Goal: Submit feedback/report problem: Leave review/rating

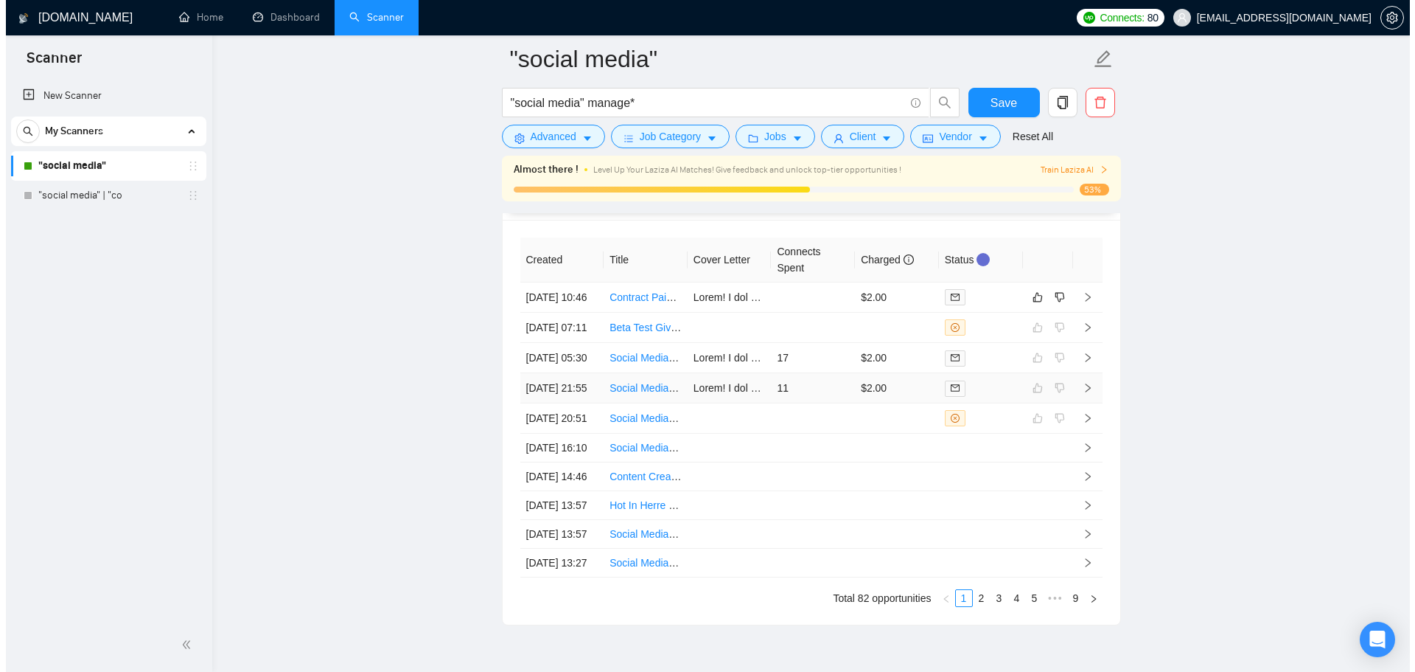
scroll to position [211, 0]
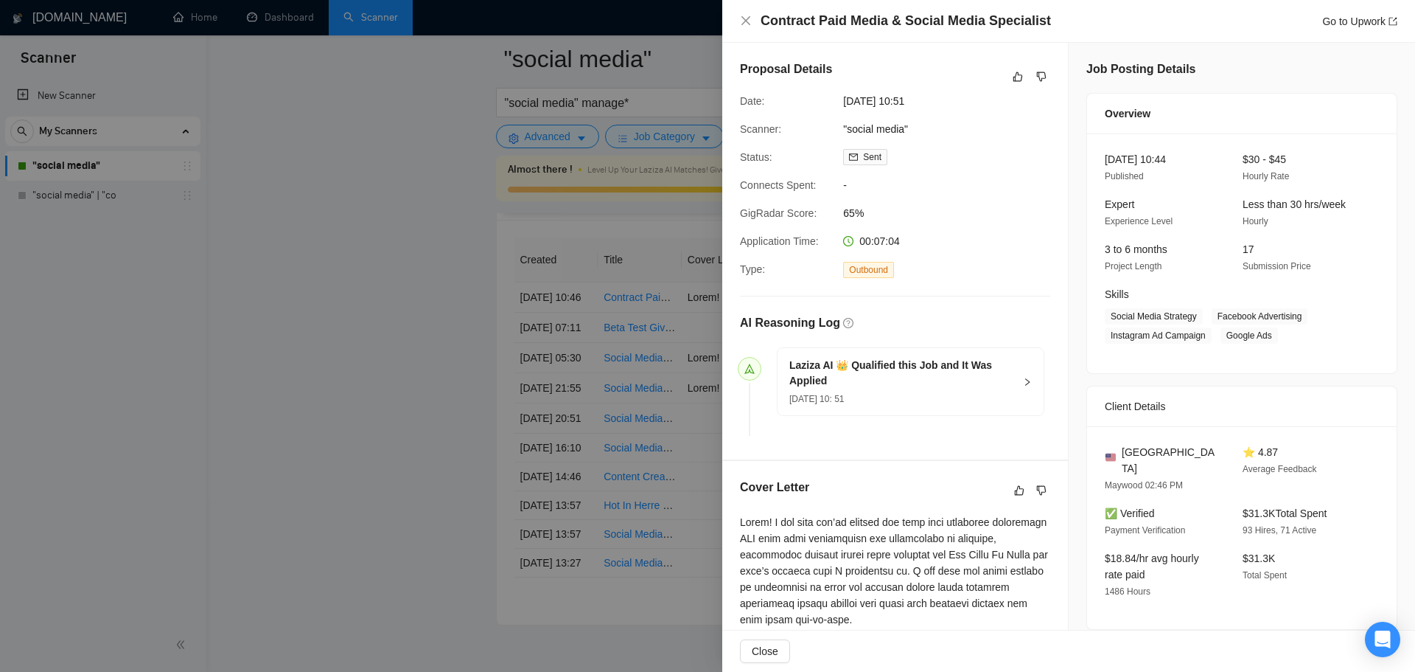
click at [279, 302] on div at bounding box center [707, 336] width 1415 height 672
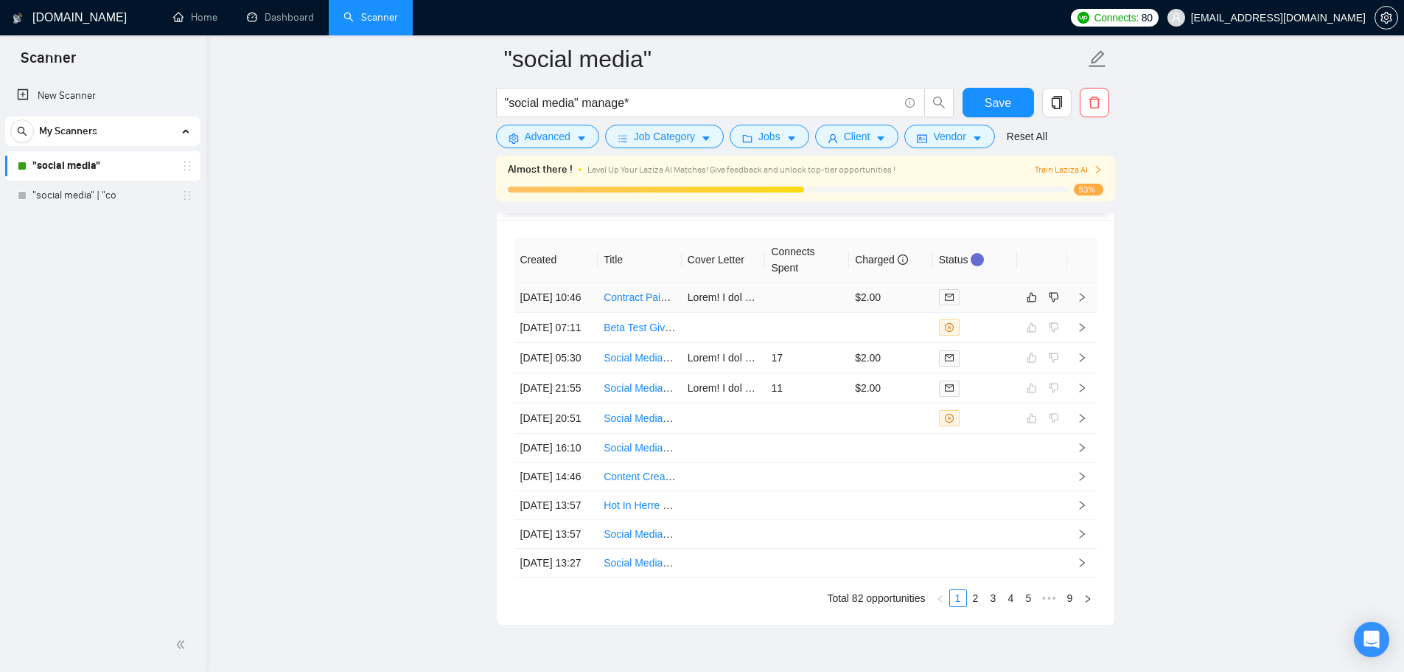
click at [790, 311] on td at bounding box center [807, 297] width 84 height 30
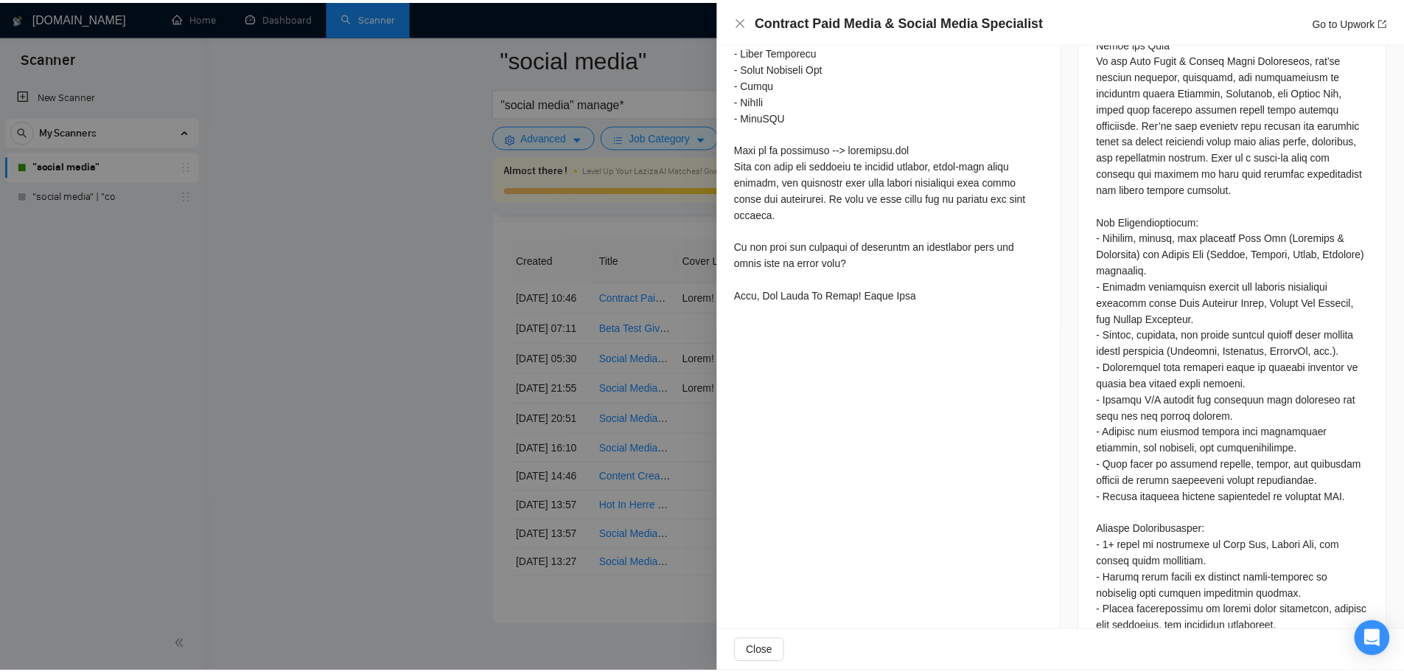
scroll to position [721, 0]
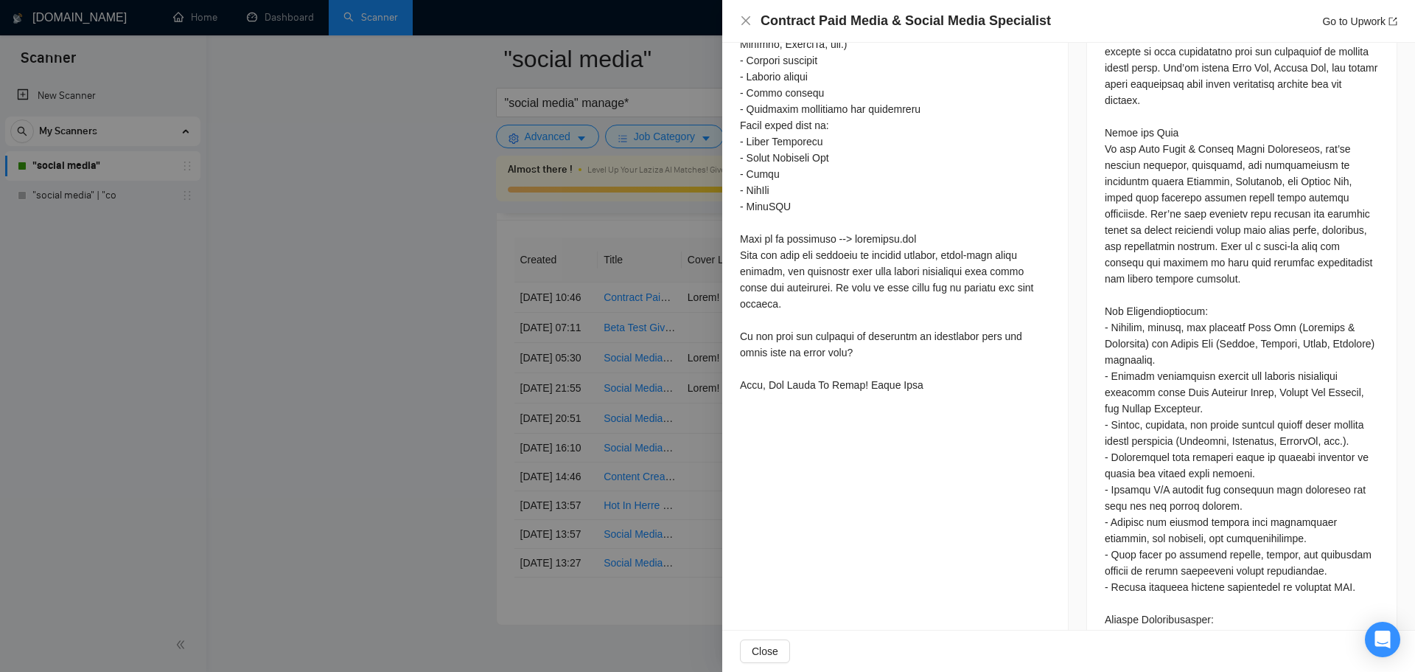
drag, startPoint x: 386, startPoint y: 320, endPoint x: 412, endPoint y: 323, distance: 26.0
click at [391, 321] on div at bounding box center [707, 336] width 1415 height 672
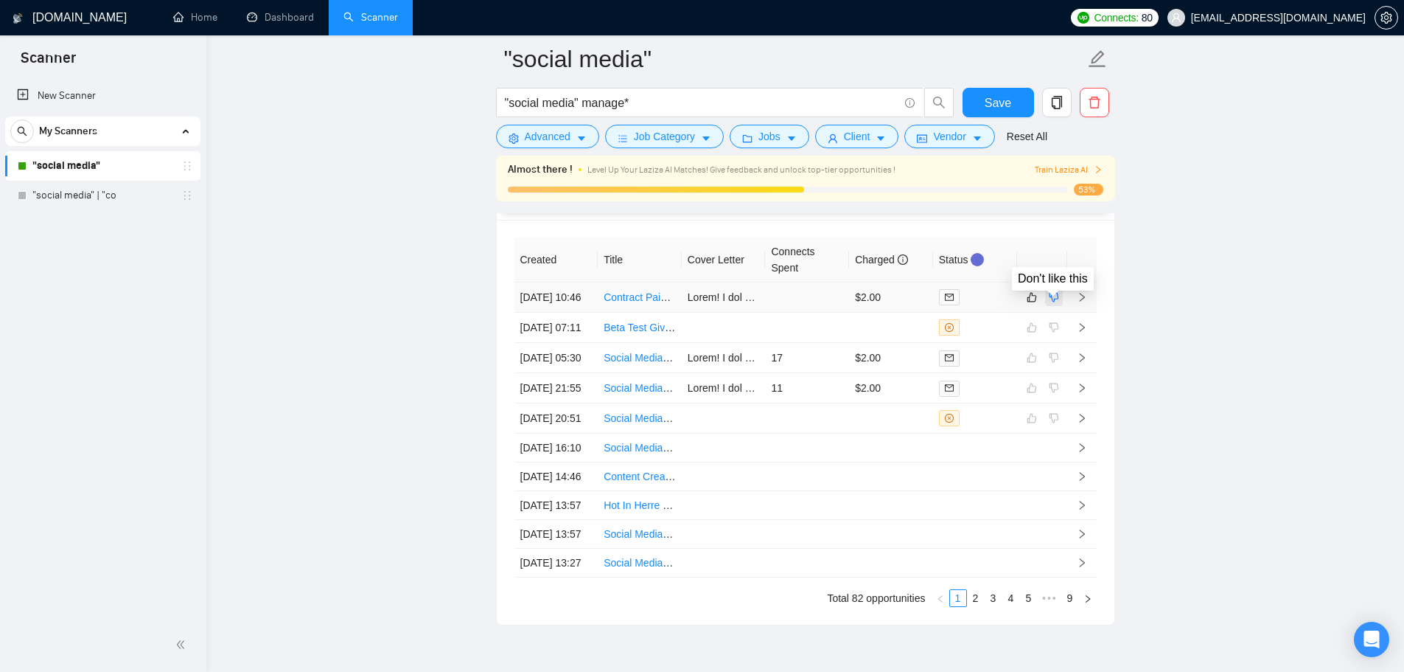
click at [1051, 303] on icon "dislike" at bounding box center [1054, 297] width 10 height 12
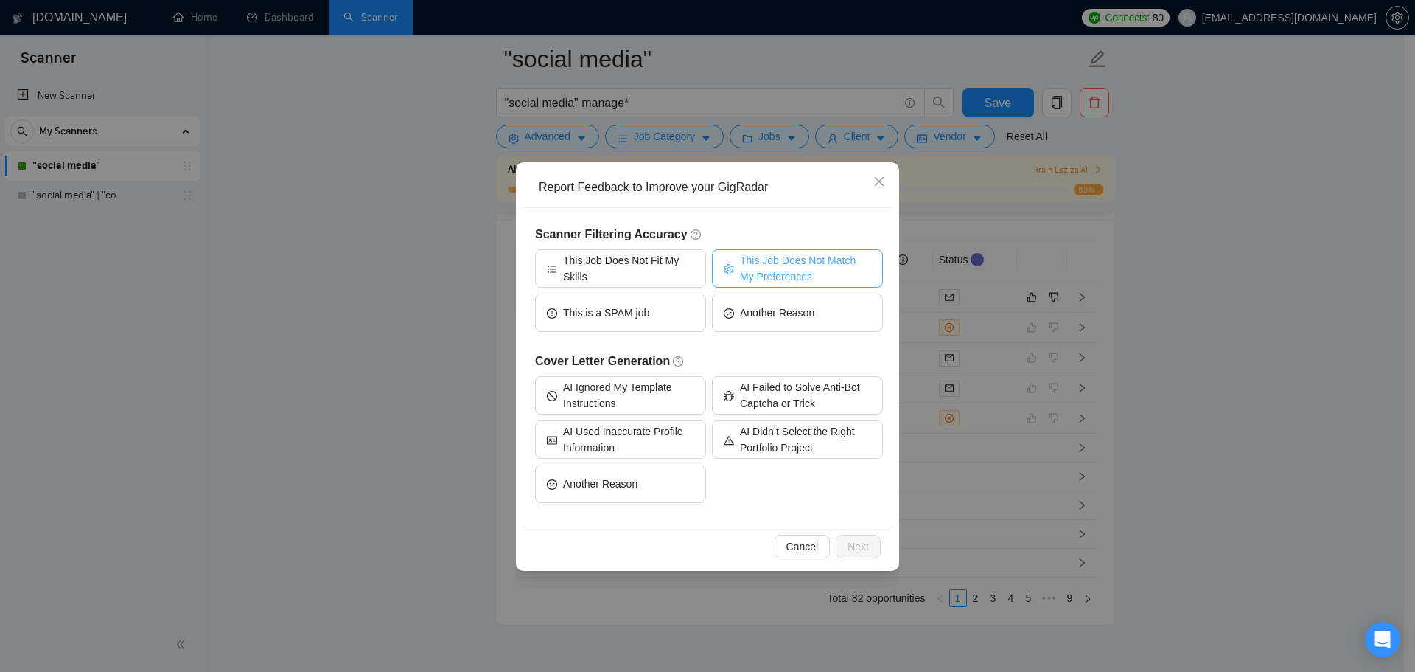
click at [737, 267] on button "This Job Does Not Match My Preferences" at bounding box center [797, 268] width 171 height 38
click at [864, 544] on span "Next" at bounding box center [858, 546] width 21 height 16
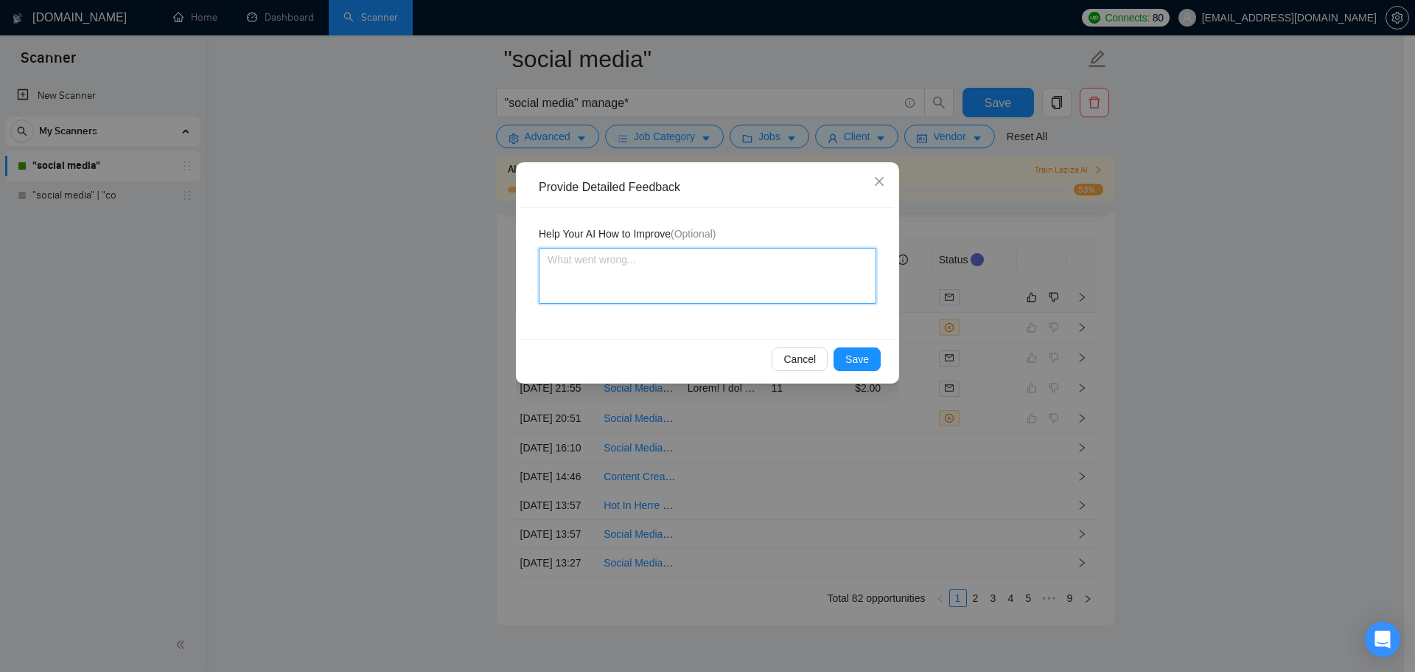
click at [652, 274] on textarea at bounding box center [708, 276] width 338 height 56
type textarea "I"
type textarea "I c"
type textarea "I can"
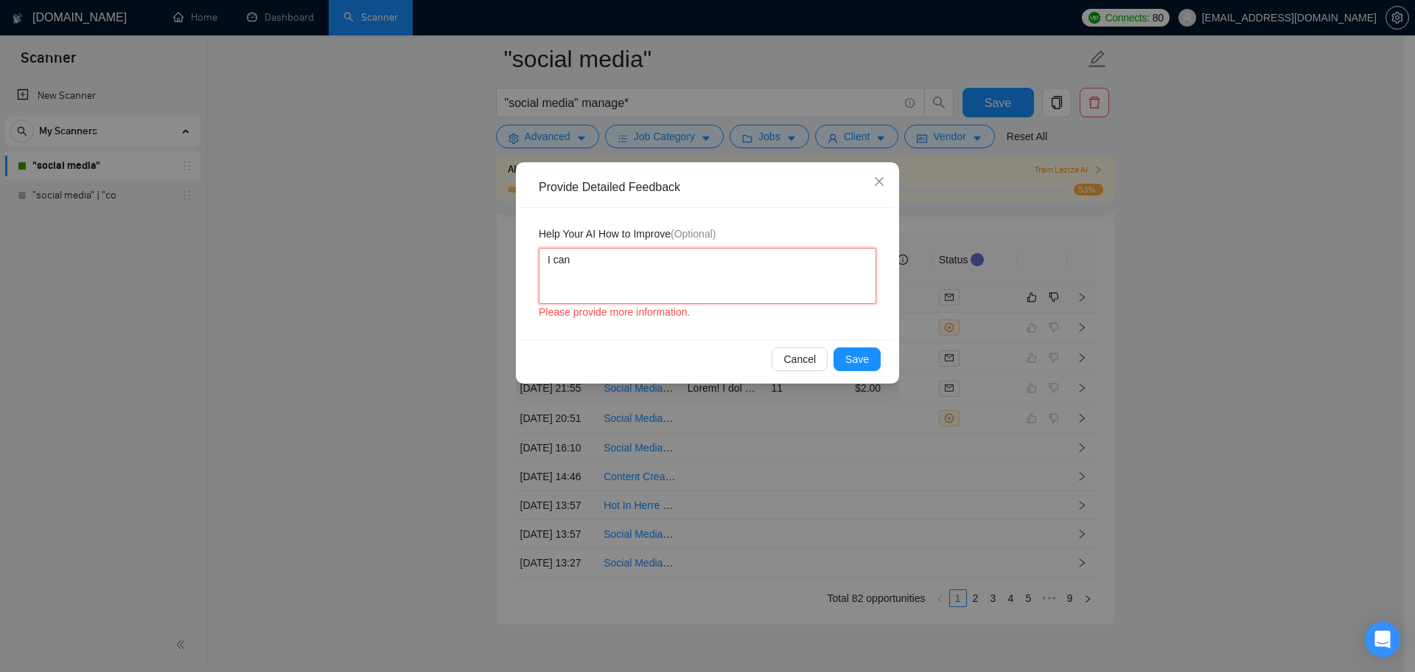
type textarea "I can"
type textarea "I can c"
type textarea "I can cr"
type textarea "I can cre"
type textarea "I can crea"
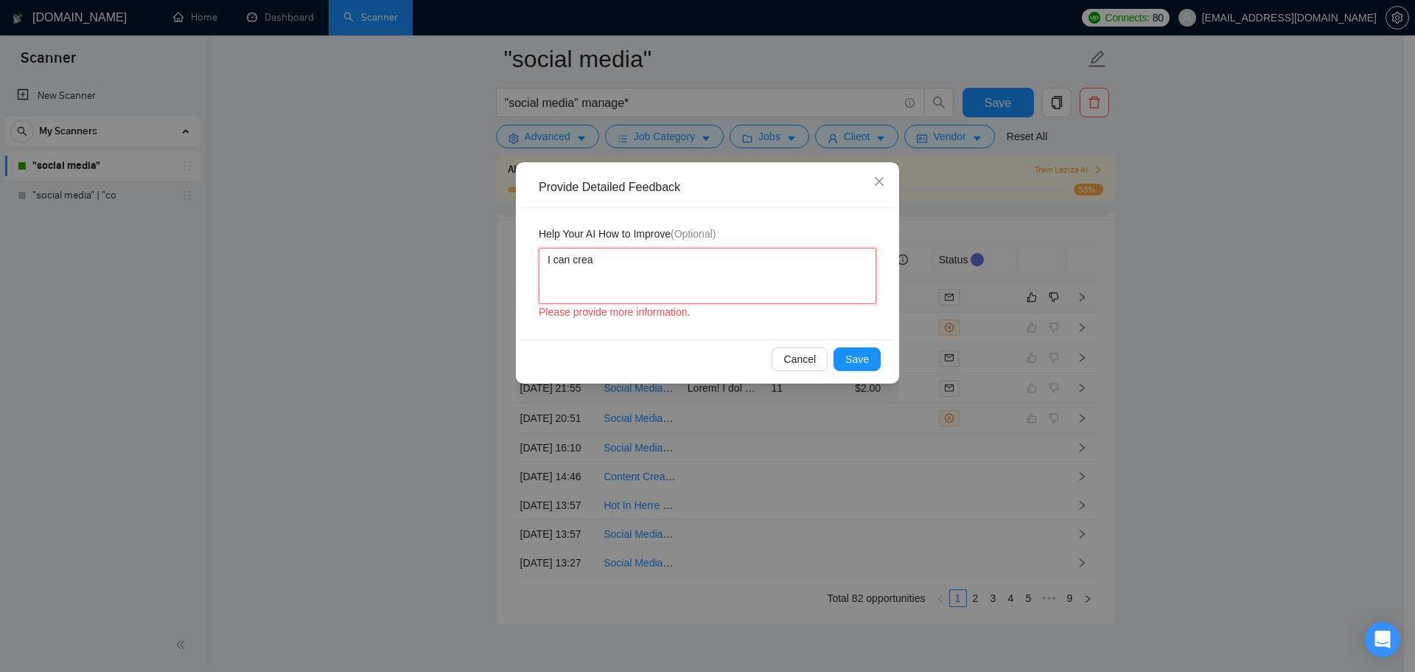
type textarea "I can creat"
type textarea "I can create"
type textarea "I can creat"
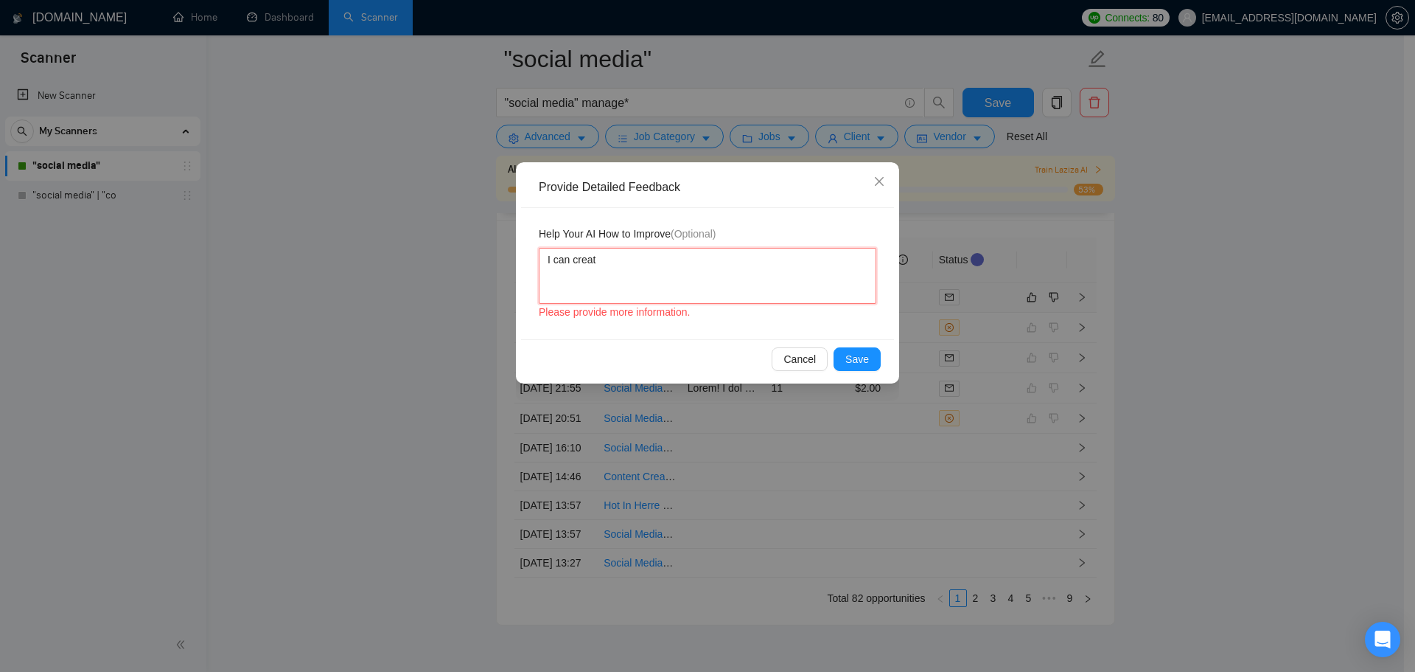
type textarea "I can crea"
type textarea "I can cre"
type textarea "I can cr"
type textarea "I can c"
type textarea "I can"
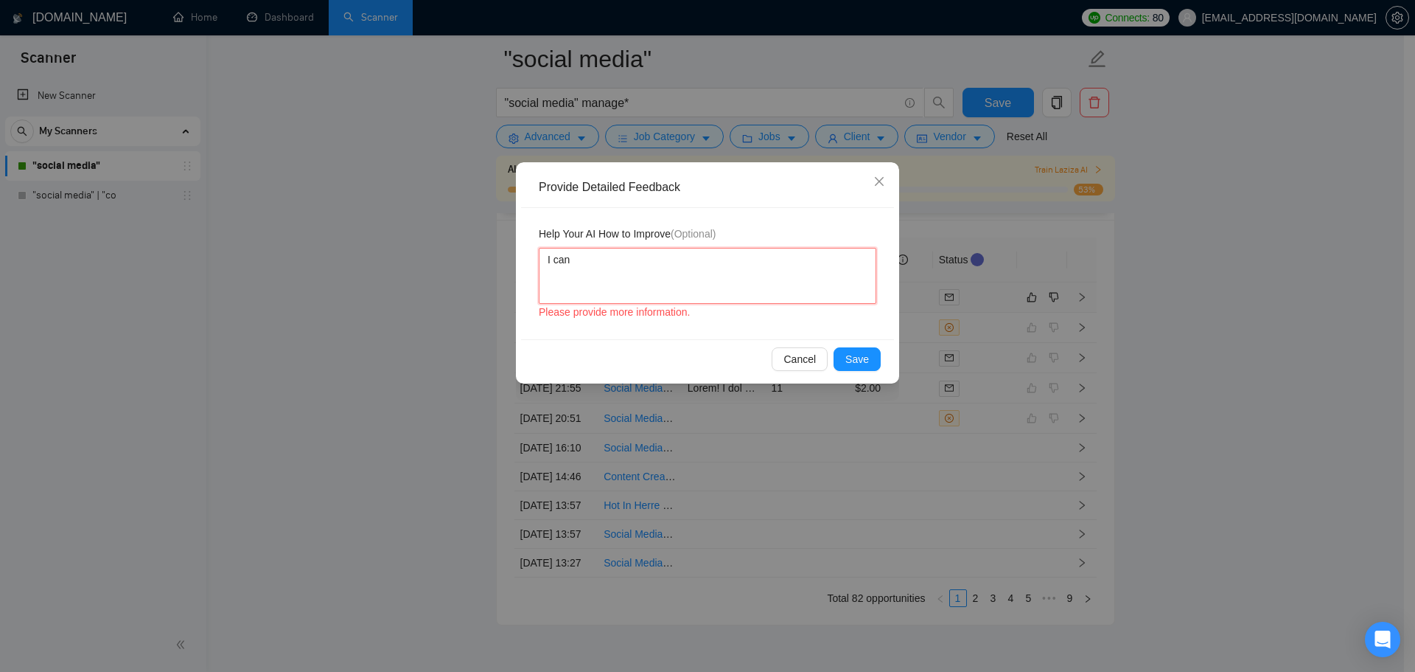
type textarea "I can"
type textarea "I c"
type textarea "I"
type textarea "I ("
type textarea "I (S"
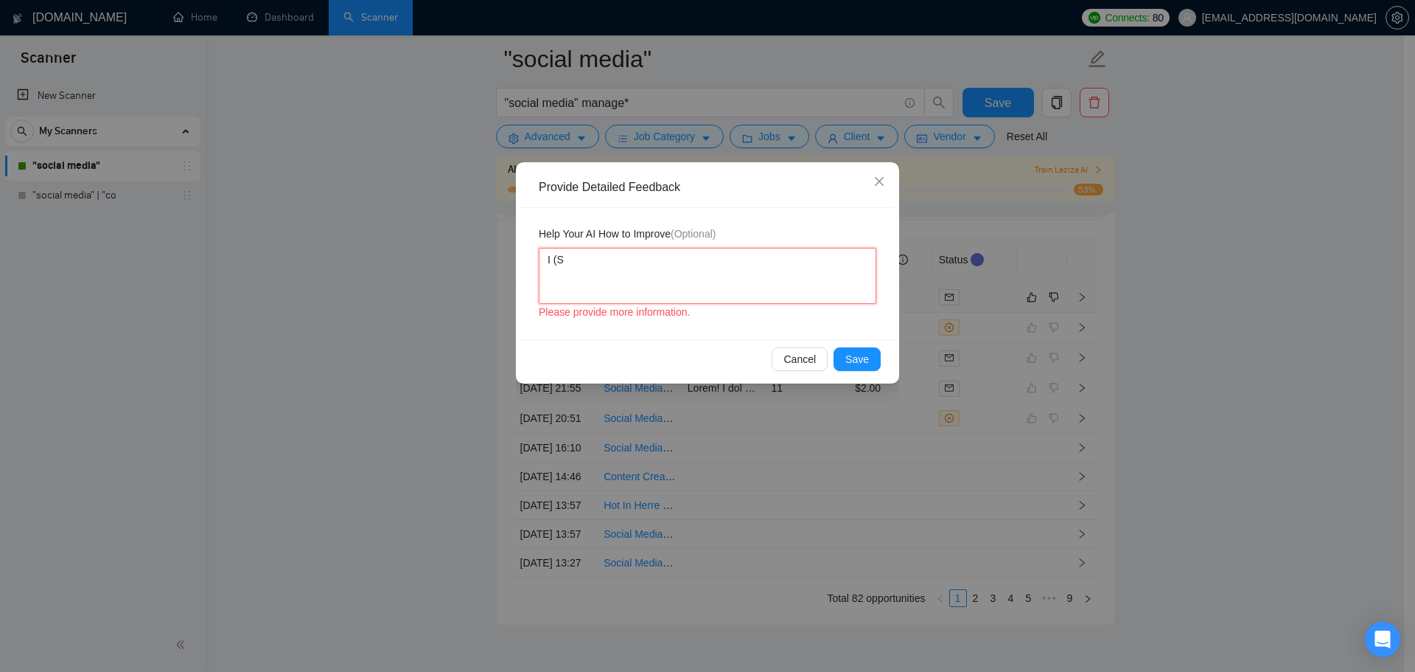
type textarea "I (Su"
type textarea "I (Sun"
type textarea "I (Sunn"
type textarea "I (Sunny"
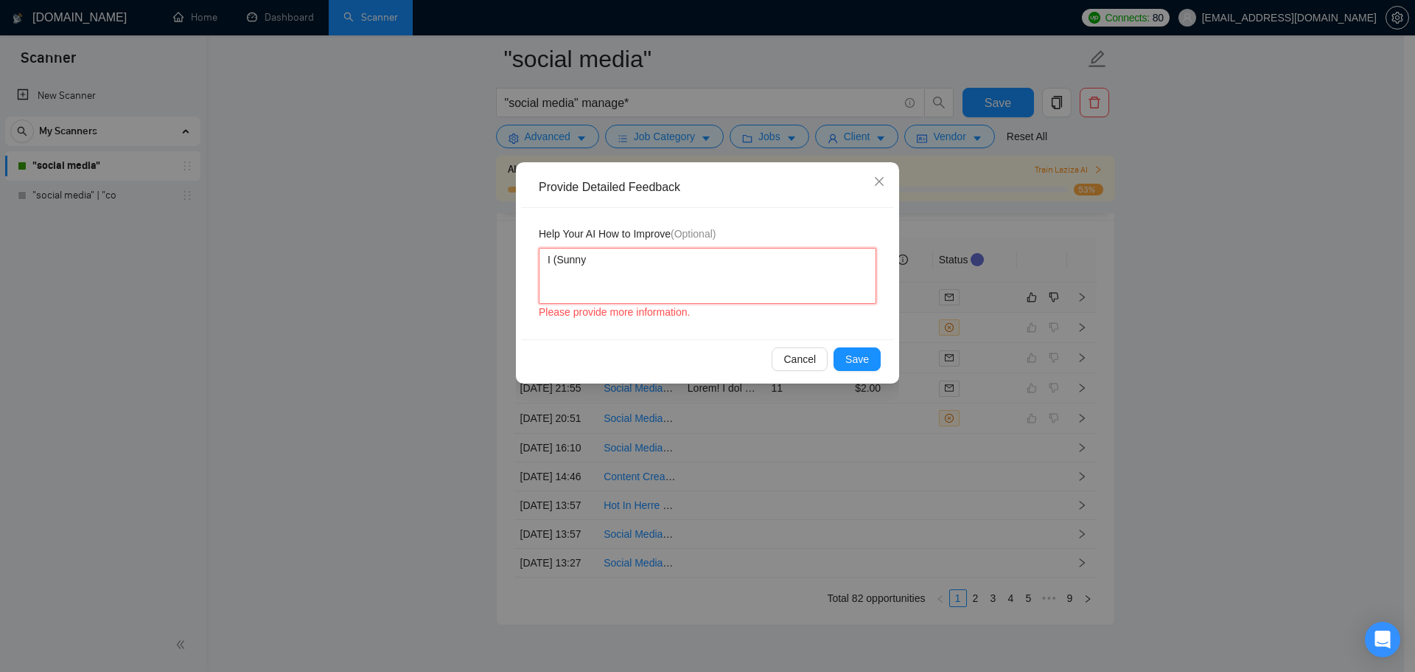
type textarea "I ([PERSON_NAME]"
type textarea "I ([PERSON_NAME])"
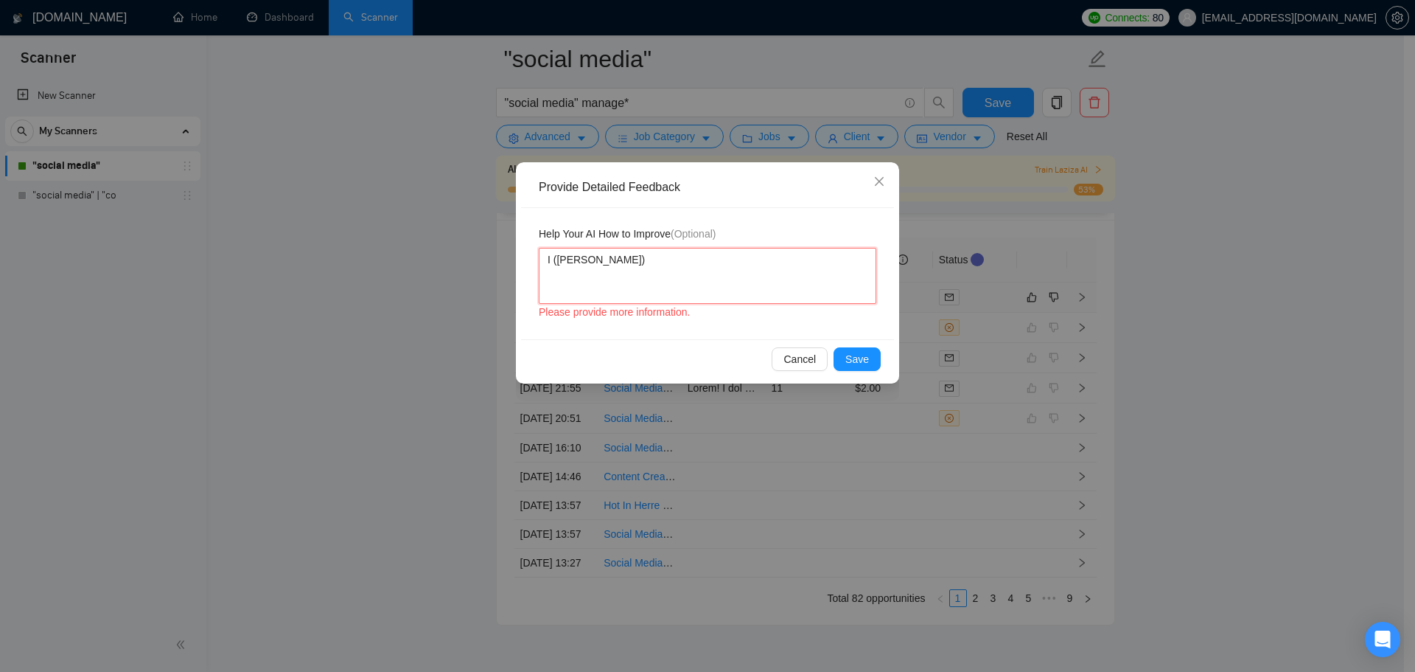
type textarea "I ([PERSON_NAME])"
type textarea "I ([PERSON_NAME]) ca"
type textarea "I ([PERSON_NAME]) can"
type textarea "I ([PERSON_NAME]) can c"
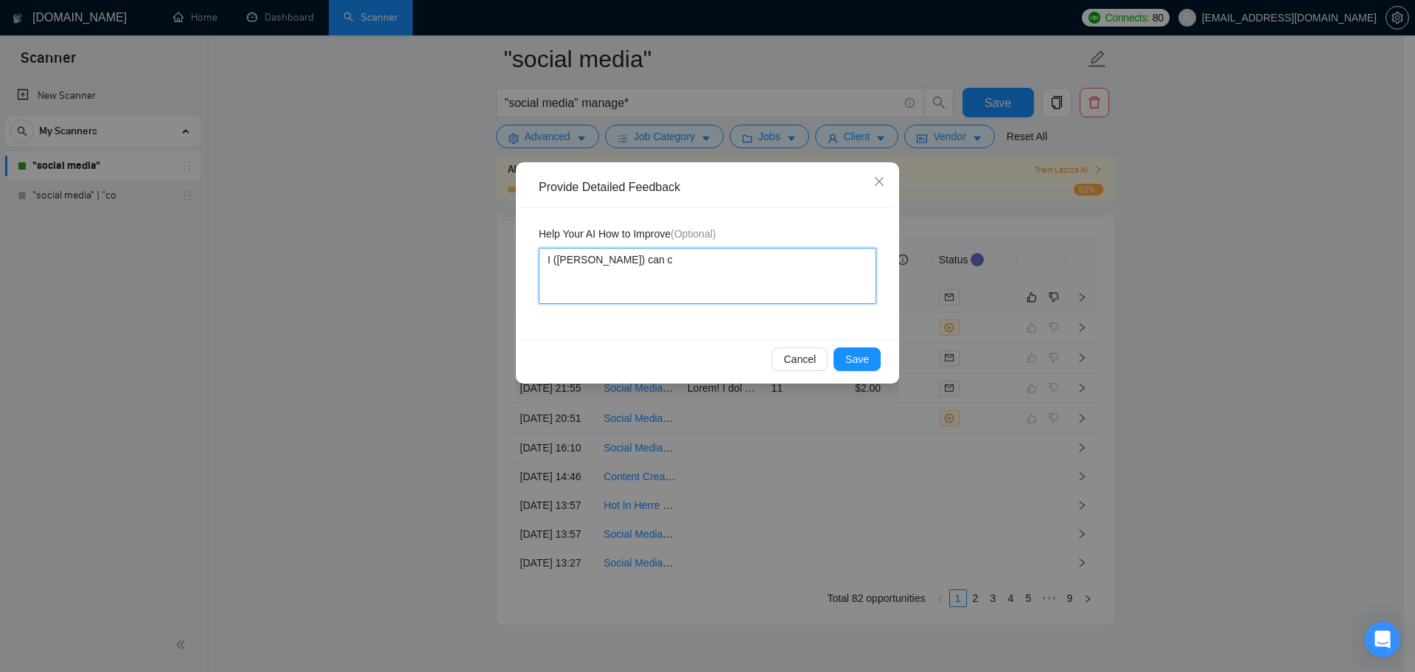
type textarea "I ([PERSON_NAME]) can cr"
type textarea "I ([PERSON_NAME]) can cre"
type textarea "I ([PERSON_NAME]) can crea"
type textarea "I ([PERSON_NAME]) can creat"
type textarea "I ([PERSON_NAME]) can create"
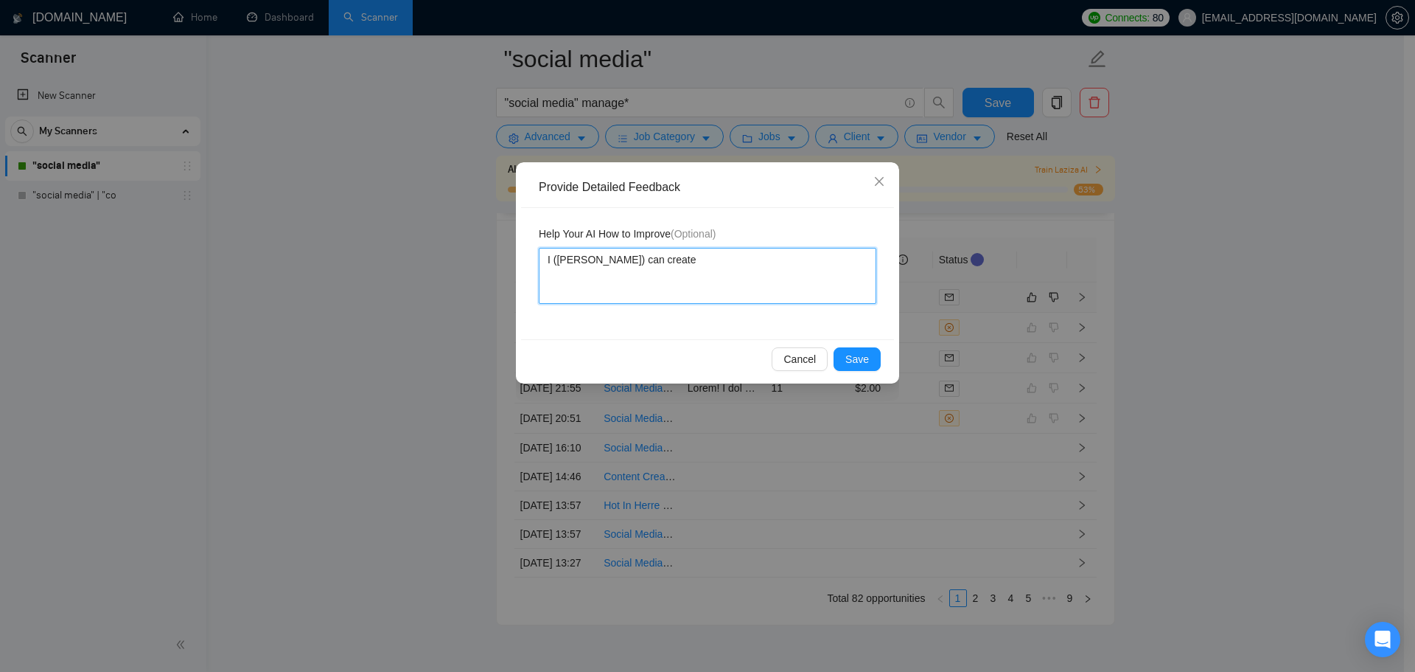
type textarea "I ([PERSON_NAME]) can create"
type textarea "I ([PERSON_NAME]) can create c"
type textarea "I ([PERSON_NAME]) can create co"
type textarea "I ([PERSON_NAME]) can create con"
type textarea "I ([PERSON_NAME]) can create cont"
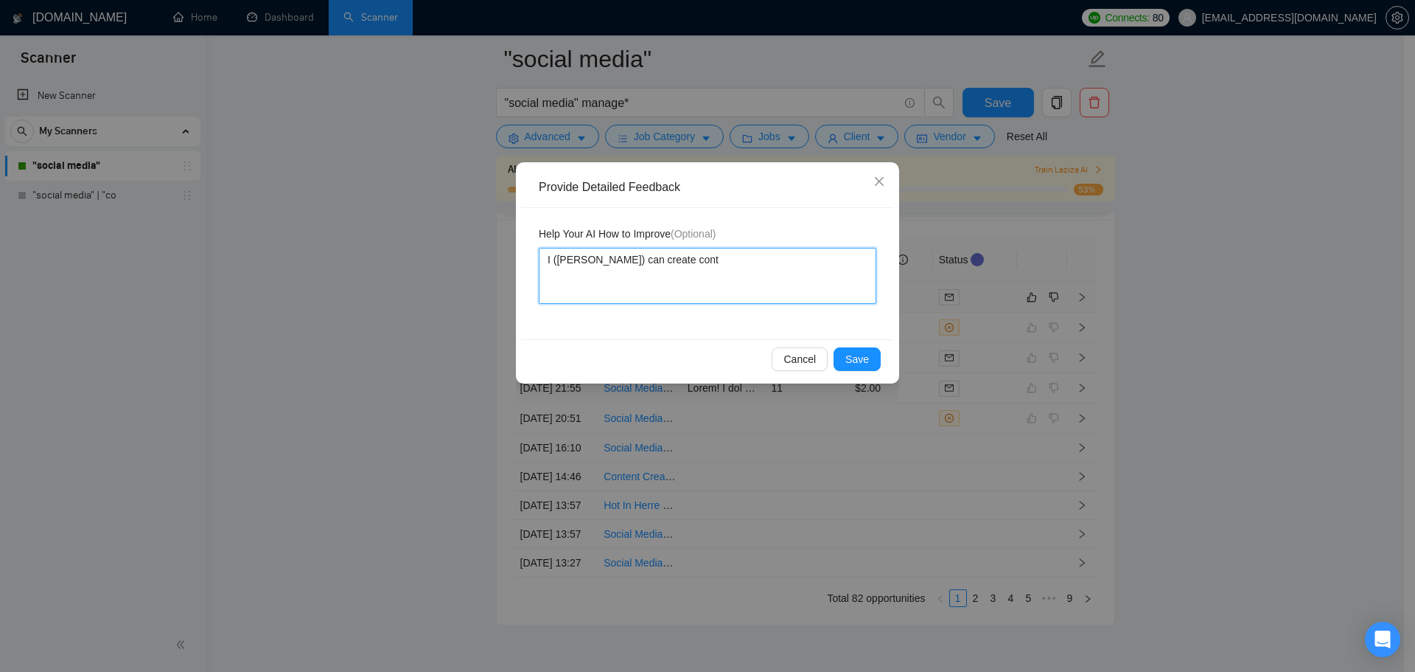
type textarea "I ([PERSON_NAME]) can create [PERSON_NAME]"
type textarea "I ([PERSON_NAME]) can create conten"
type textarea "I ([PERSON_NAME]) can create content"
type textarea "I ([PERSON_NAME]) can create content f"
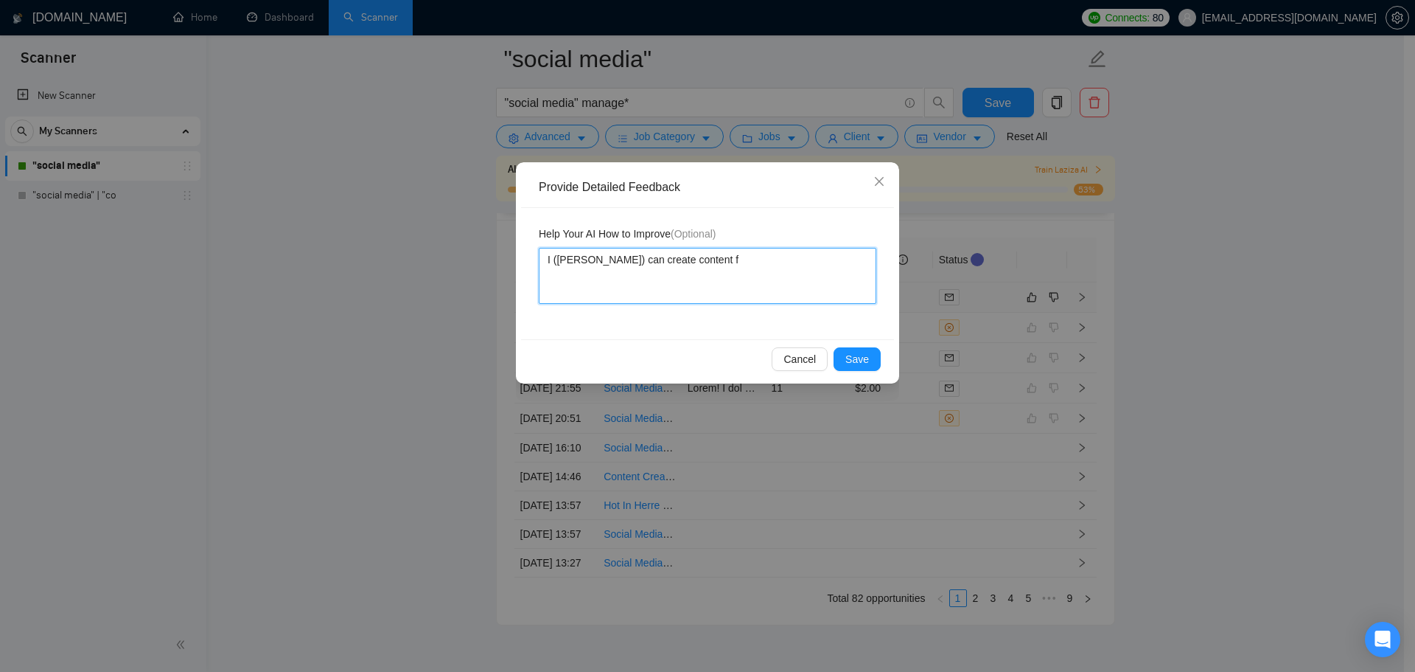
type textarea "I ([PERSON_NAME]) can create content fo"
type textarea "I ([PERSON_NAME]) can create content for"
type textarea "I ([PERSON_NAME]) can create content for t"
type textarea "I ([PERSON_NAME]) can create content for th"
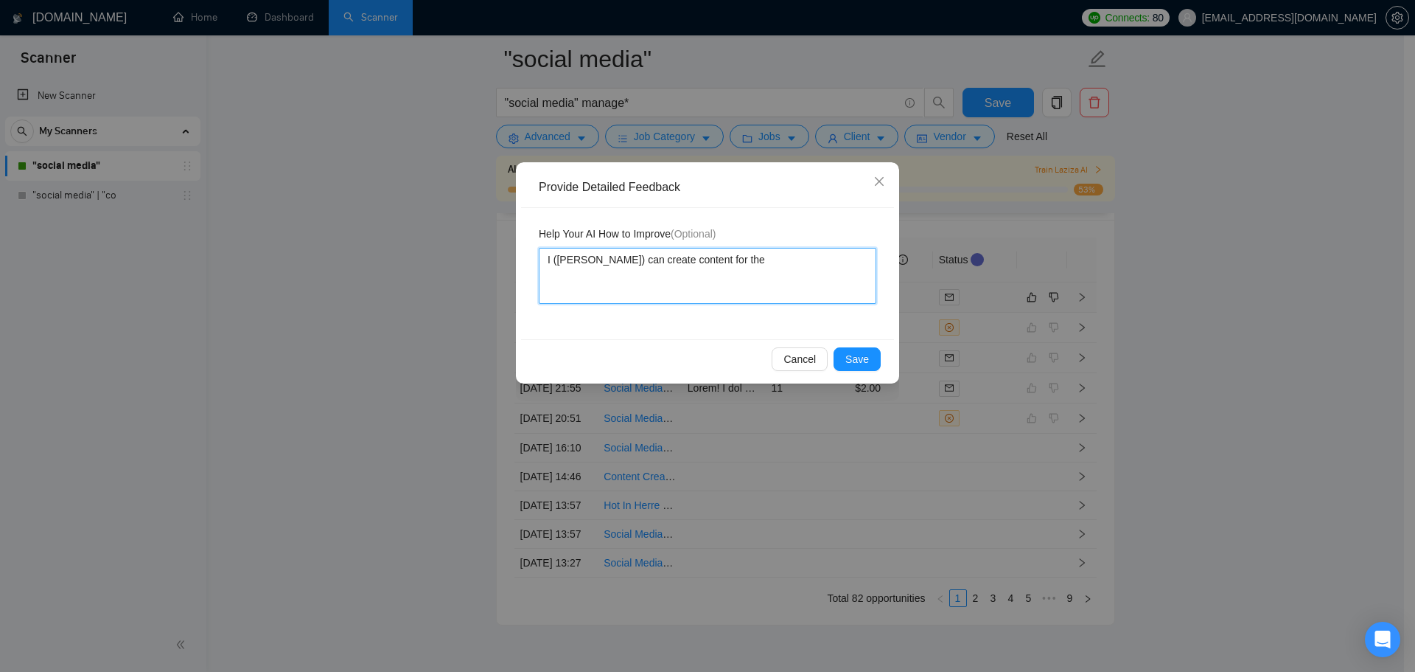
type textarea "I ([PERSON_NAME]) can create content for thei"
type textarea "I ([PERSON_NAME]) can create content for their"
type textarea "I ([PERSON_NAME]) can create content for their so"
type textarea "I ([PERSON_NAME]) can create content for their soc"
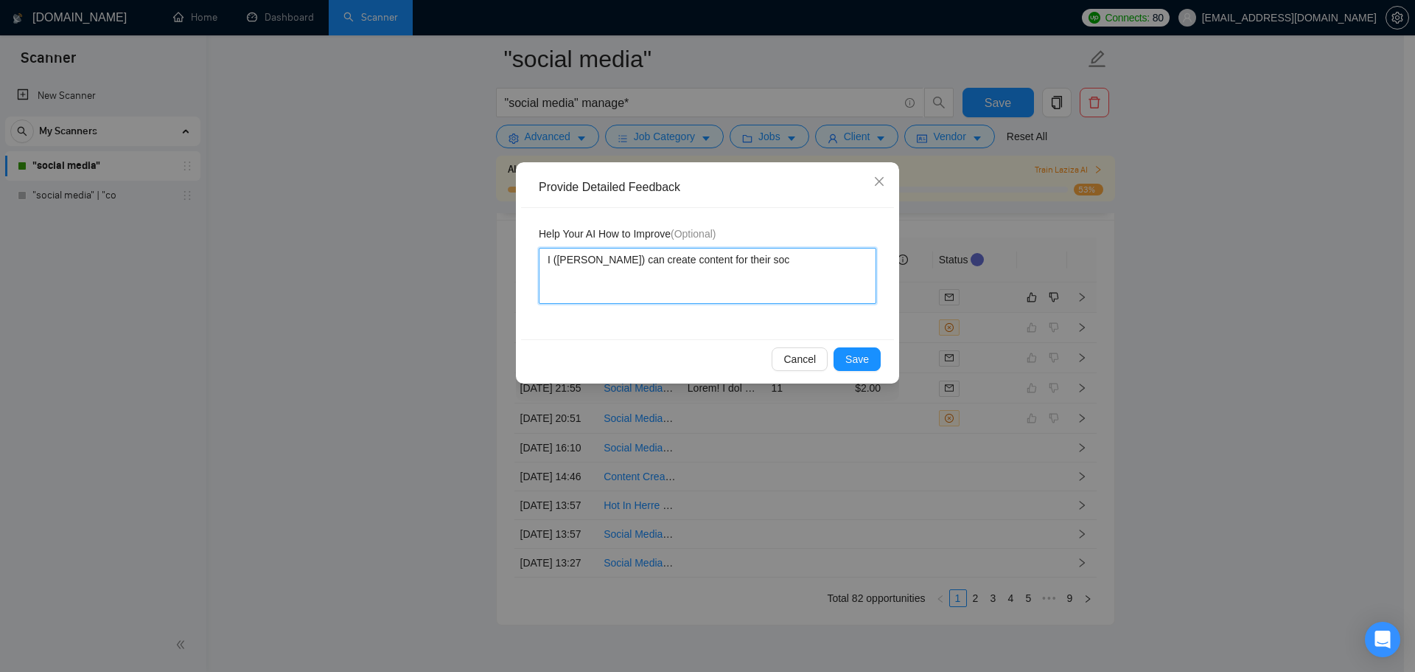
type textarea "I ([PERSON_NAME]) can create content for their soci"
type textarea "I ([PERSON_NAME]) can create content for their [PERSON_NAME]"
type textarea "I ([PERSON_NAME]) can create content for their social"
type textarea "I ([PERSON_NAME]) can create content for their social me"
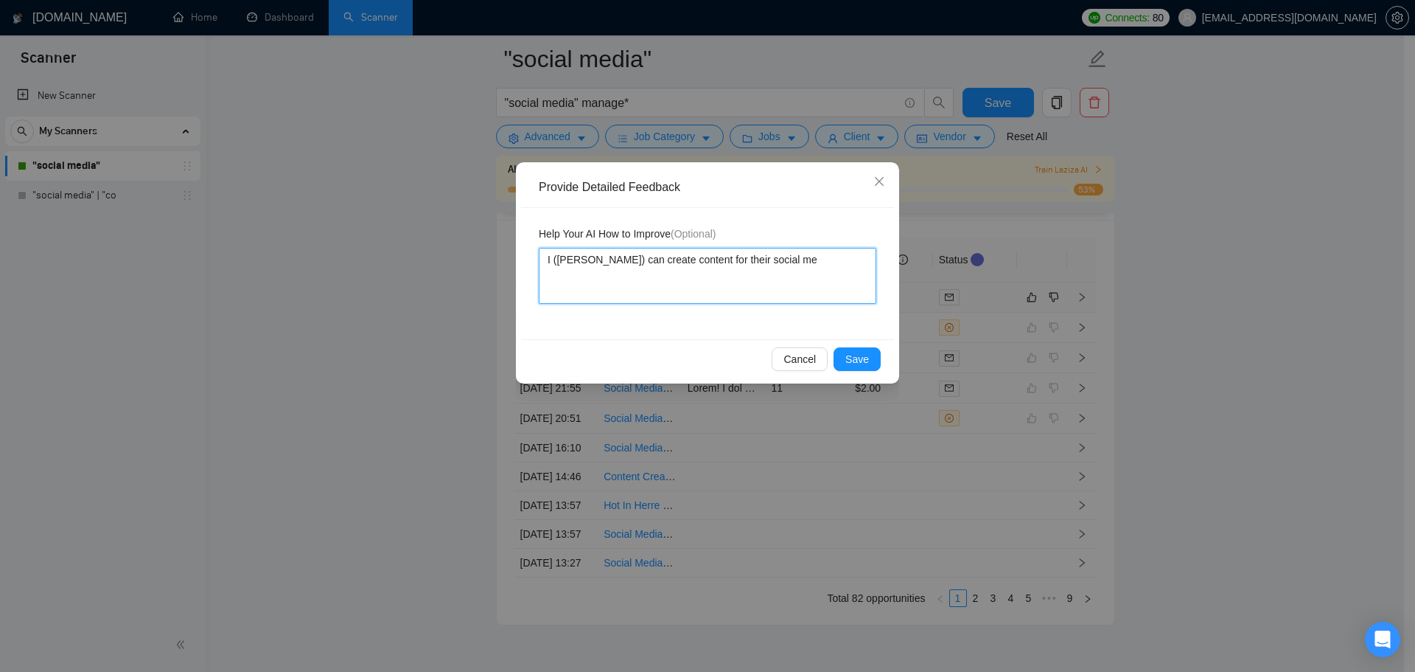
type textarea "I ([PERSON_NAME]) can create content for their social med"
type textarea "I ([PERSON_NAME]) can create content for their social medi"
type textarea "I ([PERSON_NAME]) can create content for their social media"
type textarea "I ([PERSON_NAME]) can create content for their social media a"
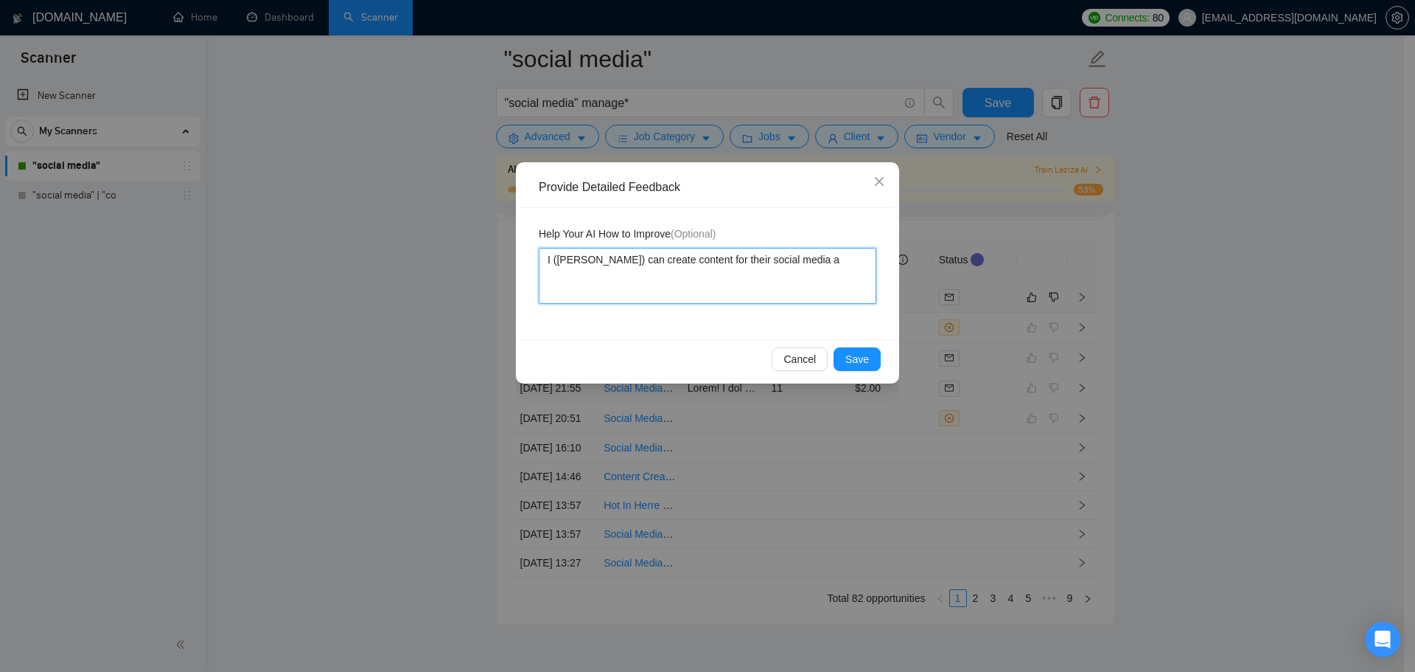
type textarea "I ([PERSON_NAME]) can create content for their social media ad"
type textarea "I ([PERSON_NAME]) can create content for their social media ads"
drag, startPoint x: 714, startPoint y: 257, endPoint x: 735, endPoint y: 260, distance: 20.9
click at [735, 260] on textarea "I ([PERSON_NAME]) can create content for their social media ads" at bounding box center [708, 276] width 338 height 56
type textarea "I ([PERSON_NAME]) can create content for a social media ads"
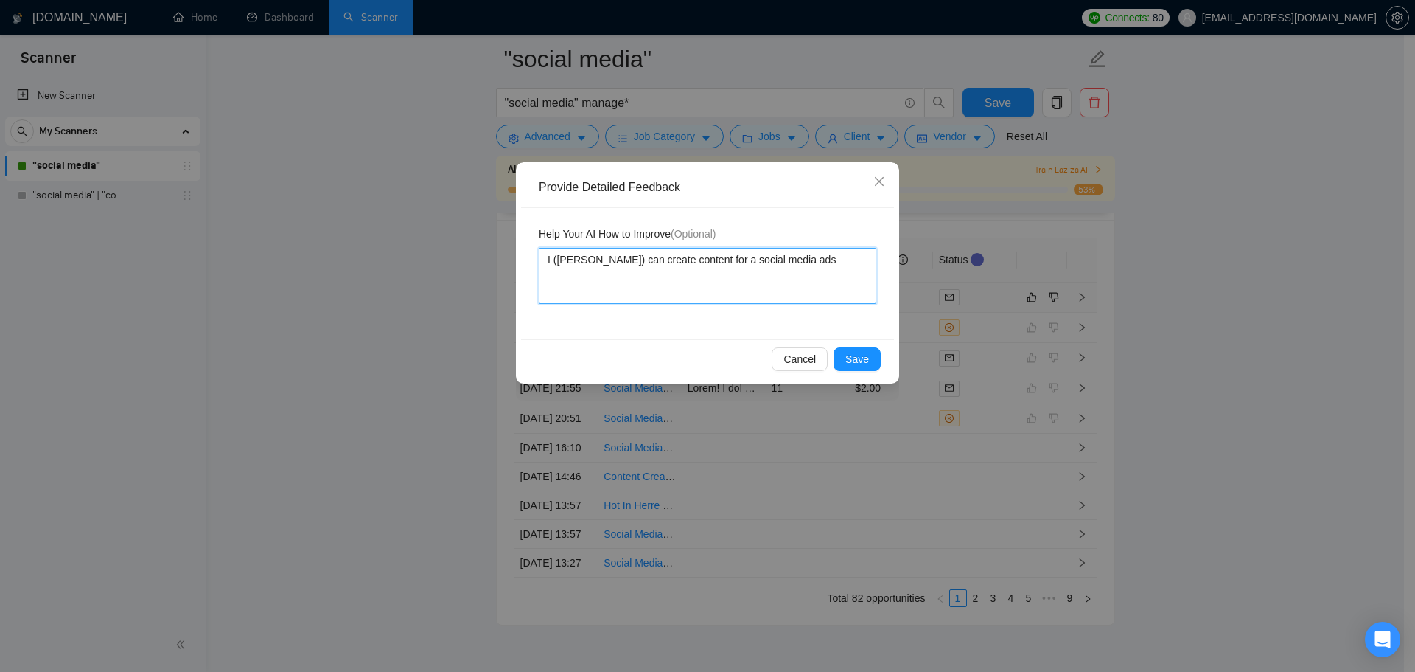
type textarea "I ([PERSON_NAME]) can create content for a social media ads"
type textarea "I ([PERSON_NAME]) can create content for a c social media ads"
type textarea "I ([PERSON_NAME]) can create content for a clio social media ads"
type textarea "I ([PERSON_NAME]) can create content for a clioen social media ads"
type textarea "I ([PERSON_NAME]) can create content for a clioent social media ads"
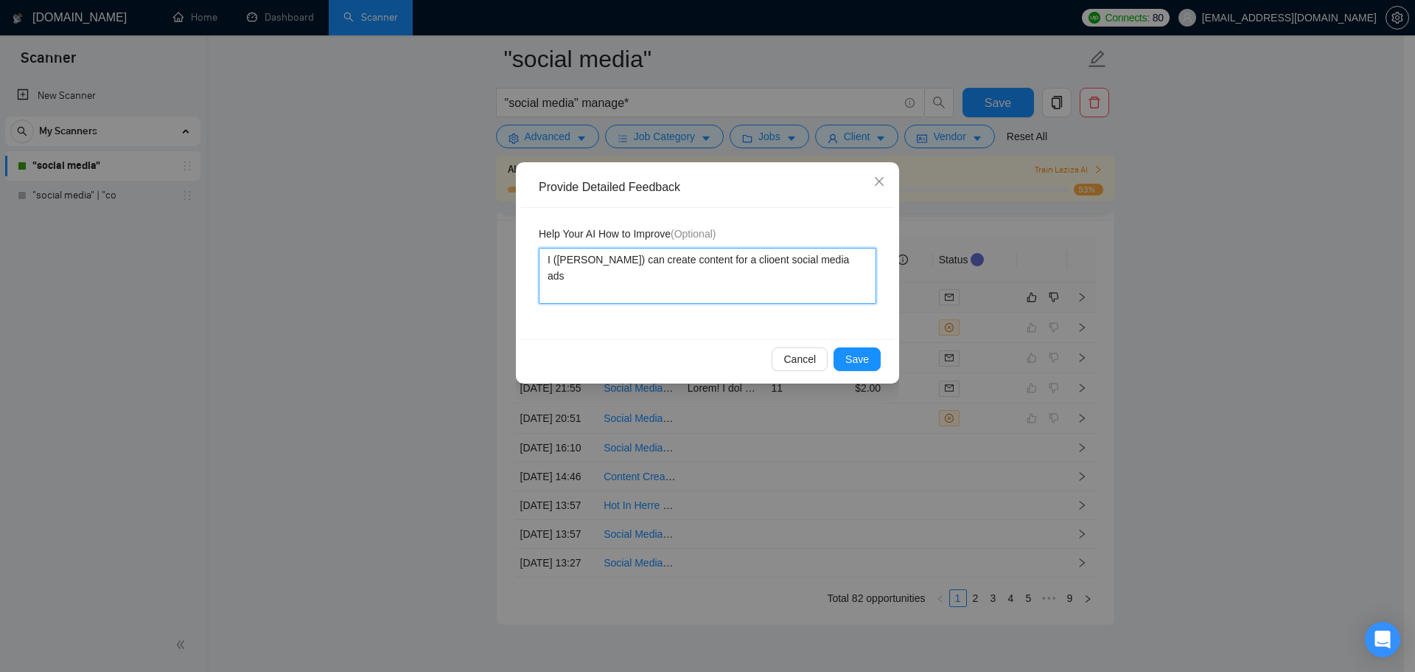
type textarea "I ([PERSON_NAME]) can create content for a clioent' social media ads"
type textarea "I ([PERSON_NAME]) can create content for a clioent's social media ads"
type textarea "I ([PERSON_NAME]) can create content for a client's social media ads"
click at [755, 260] on textarea "I ([PERSON_NAME]) can create content for a client's social media ads" at bounding box center [708, 276] width 338 height 56
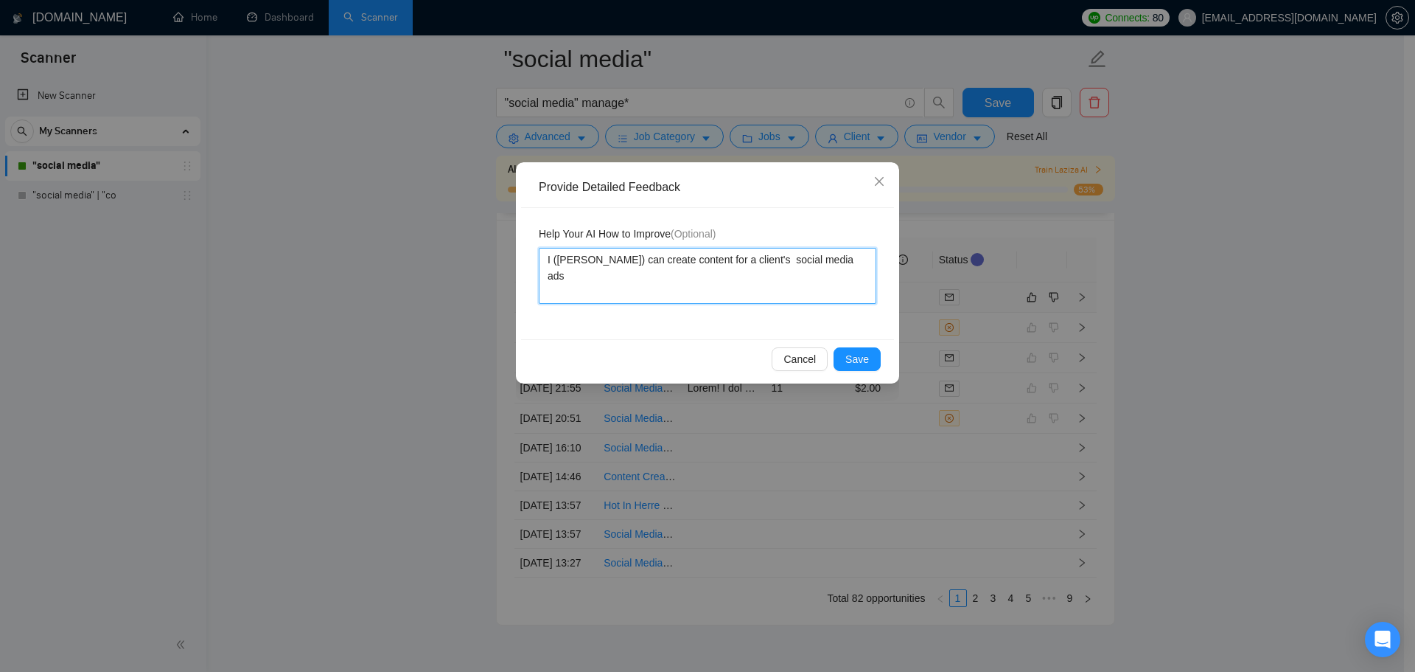
click at [756, 256] on textarea "I ([PERSON_NAME]) can create content for a client's social media ads" at bounding box center [708, 276] width 338 height 56
type textarea "I ([PERSON_NAME]) can create content for a client's social media ads"
click at [837, 262] on textarea "I ([PERSON_NAME]) can create content for a client's social media ads" at bounding box center [708, 276] width 338 height 56
type textarea "I ([PERSON_NAME]) can create content for a client's social media ads"
type textarea "I ([PERSON_NAME]) can create content for a client's social media ads b"
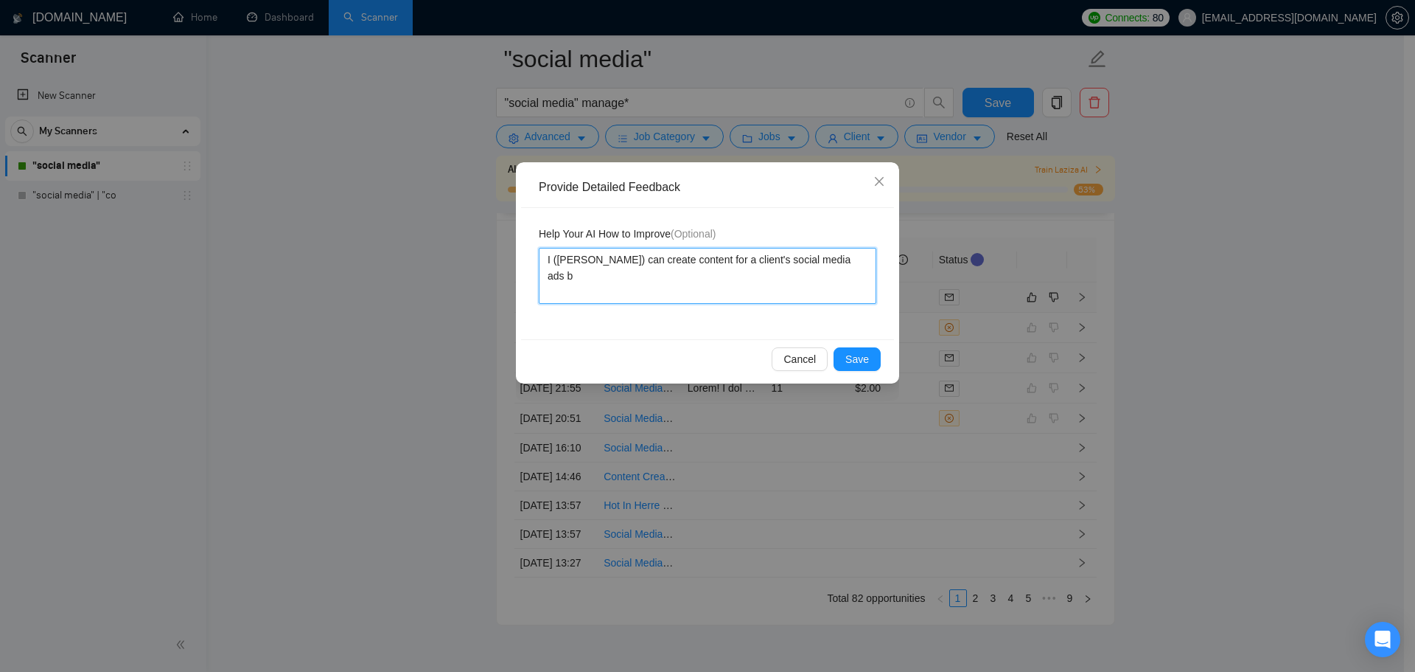
type textarea "I ([PERSON_NAME]) can create content for a client's social media ads bu"
type textarea "I ([PERSON_NAME]) can create content for a client's social media ads but"
type textarea "I ([PERSON_NAME]) can create content for a client's social media ads but d"
type textarea "I ([PERSON_NAME]) can create content for a client's social media ads but do"
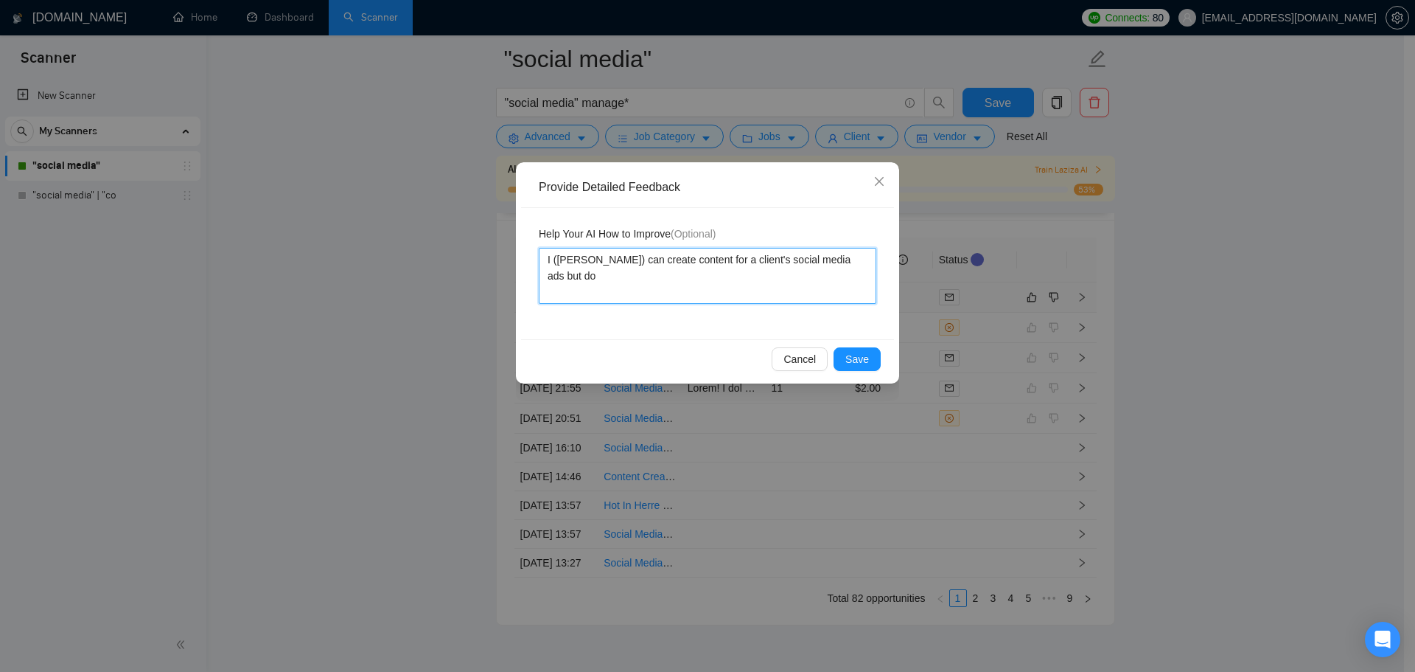
type textarea "I ([PERSON_NAME]) can create content for a client's social media ads but do"
type textarea "I ([PERSON_NAME]) can create content for a client's social media ads but do n"
type textarea "I ([PERSON_NAME]) can create content for a client's social media ads but do no"
type textarea "I ([PERSON_NAME]) can create content for a client's social media ads but do not"
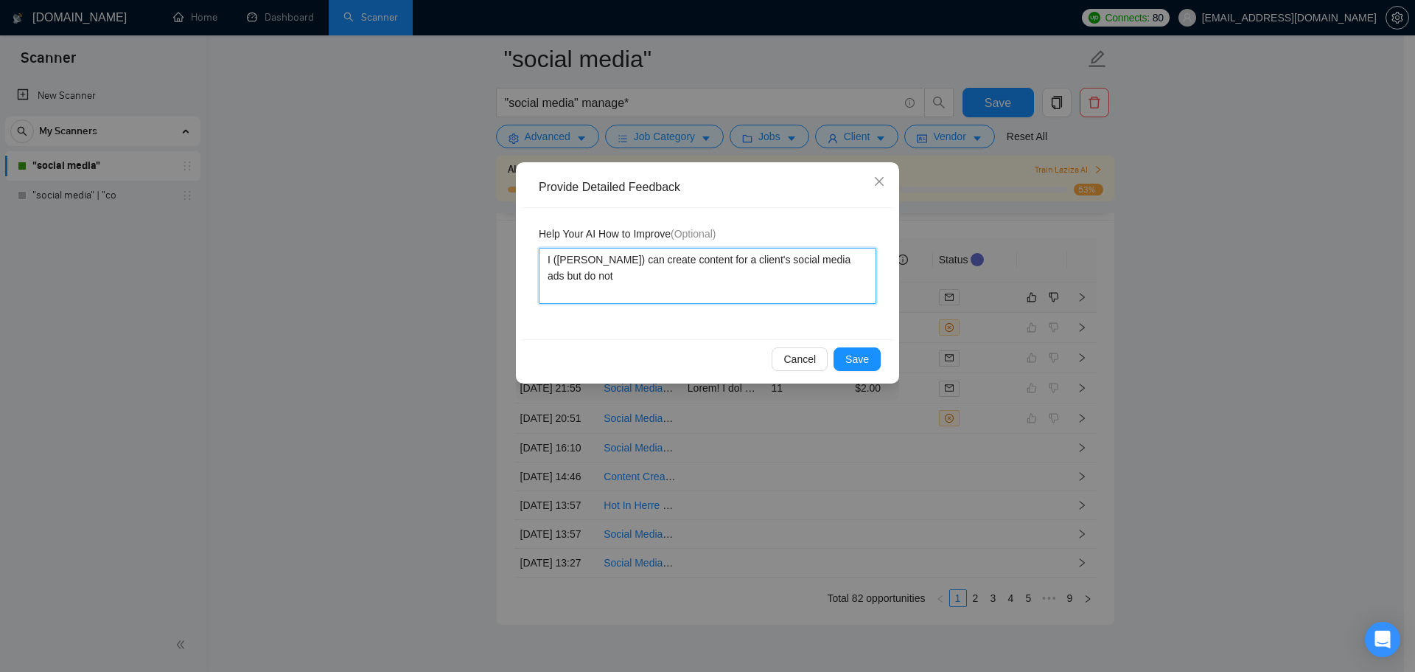
type textarea "I ([PERSON_NAME]) can create content for a client's social media ads but do not…"
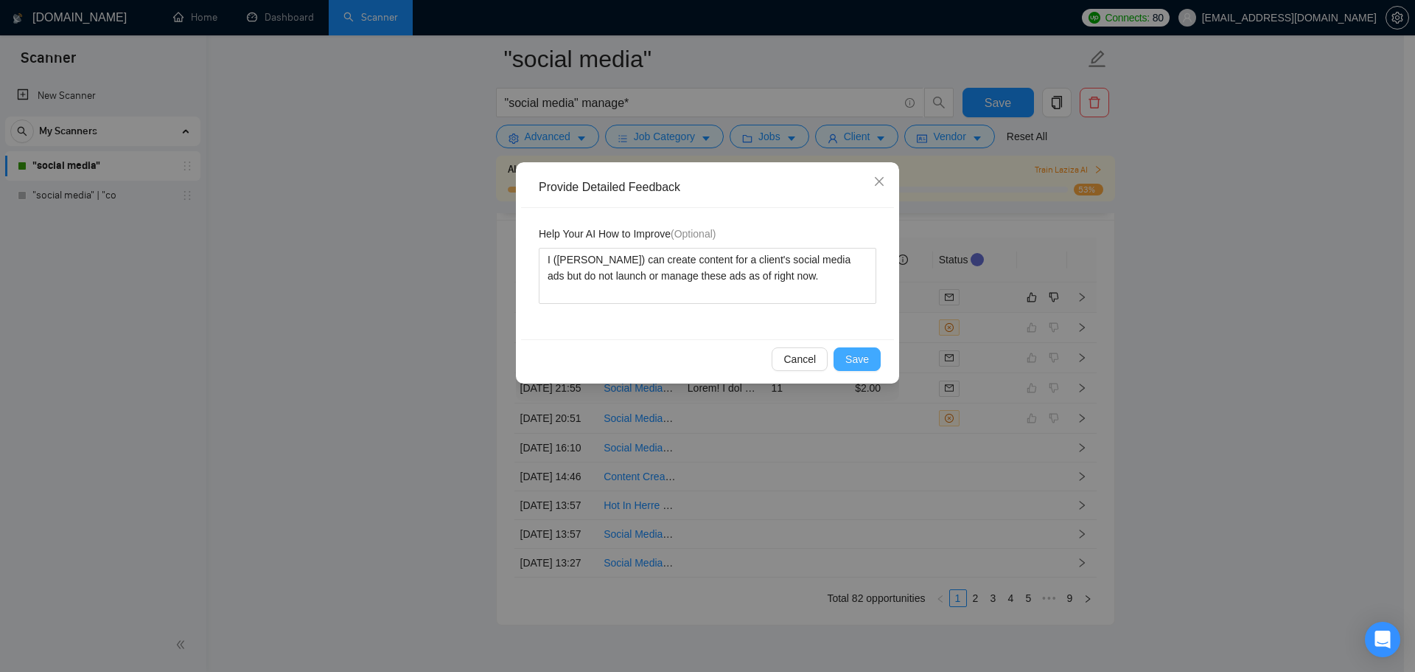
click at [859, 370] on button "Save" at bounding box center [857, 359] width 47 height 24
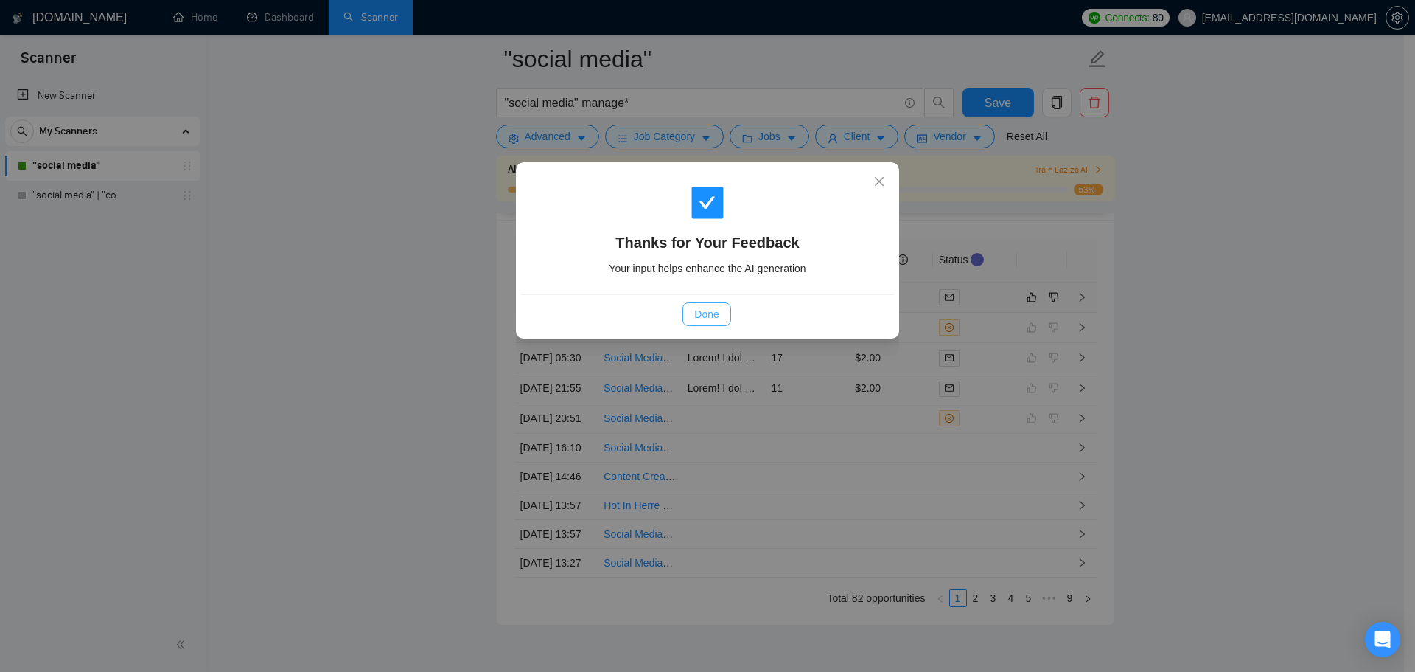
click at [717, 308] on span "Done" at bounding box center [706, 314] width 24 height 16
